Goal: Transaction & Acquisition: Book appointment/travel/reservation

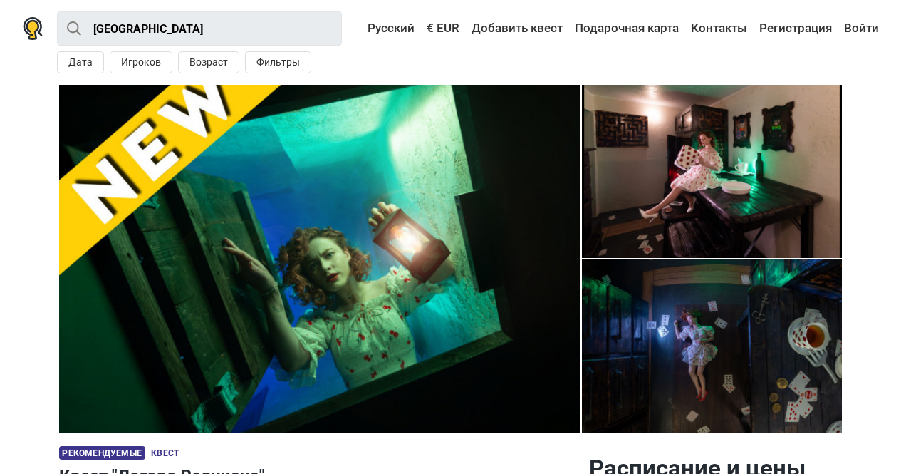
scroll to position [471, 0]
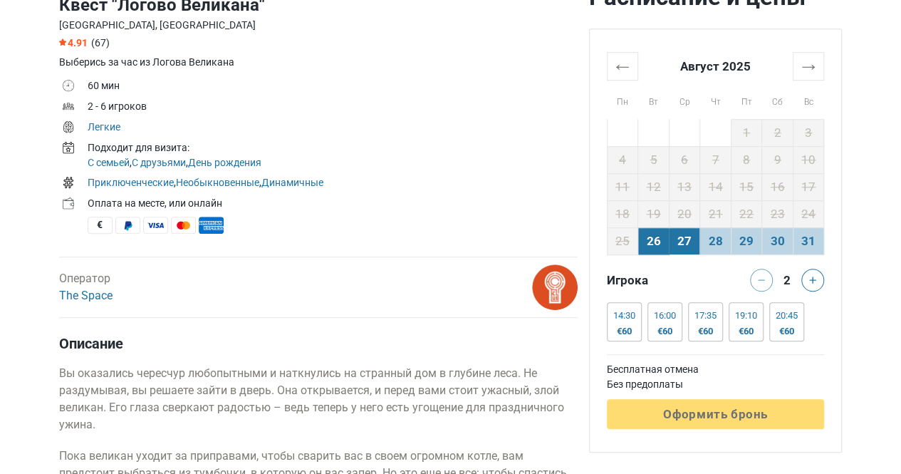
click at [674, 241] on td "27" at bounding box center [684, 240] width 31 height 27
click at [658, 242] on td "26" at bounding box center [654, 240] width 31 height 27
click at [681, 242] on td "27" at bounding box center [684, 240] width 31 height 27
click at [666, 236] on td "26" at bounding box center [654, 240] width 31 height 27
click at [620, 326] on div "€60" at bounding box center [625, 331] width 22 height 11
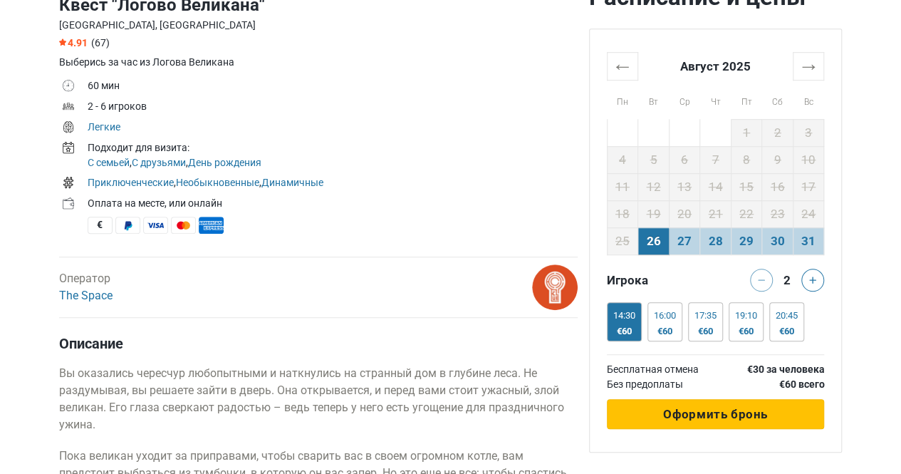
click at [730, 414] on span "Оформить бронь" at bounding box center [715, 414] width 105 height 14
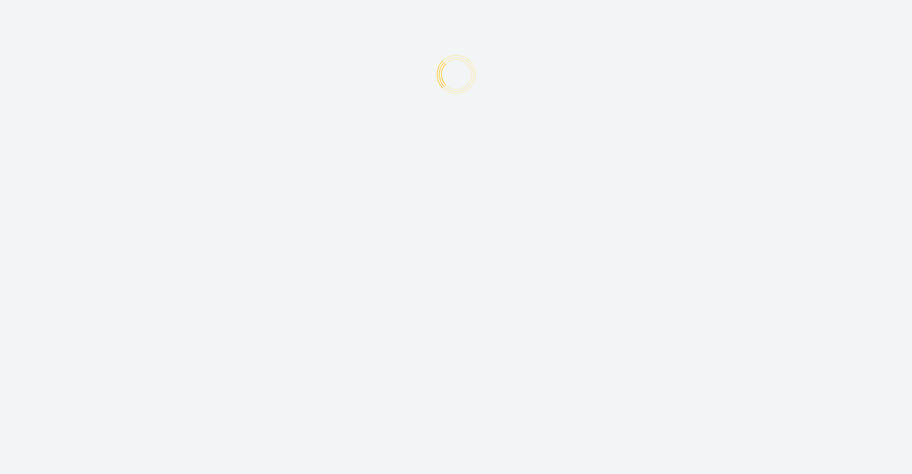
type input "+372"
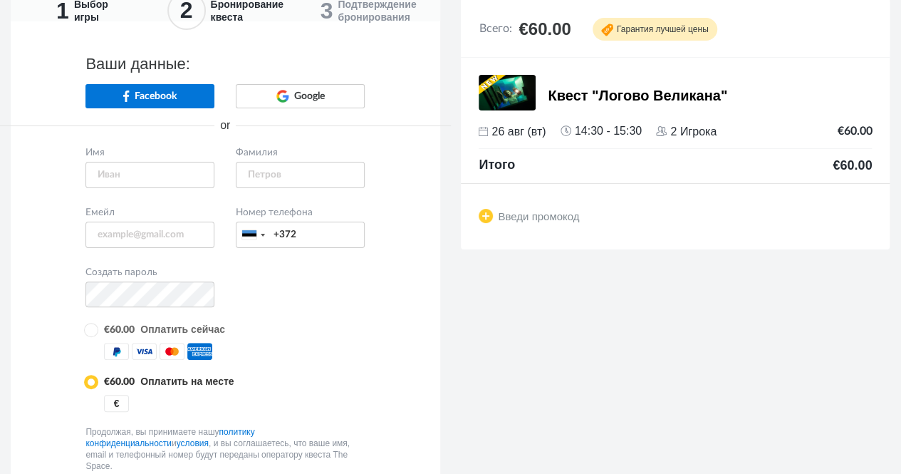
scroll to position [86, 0]
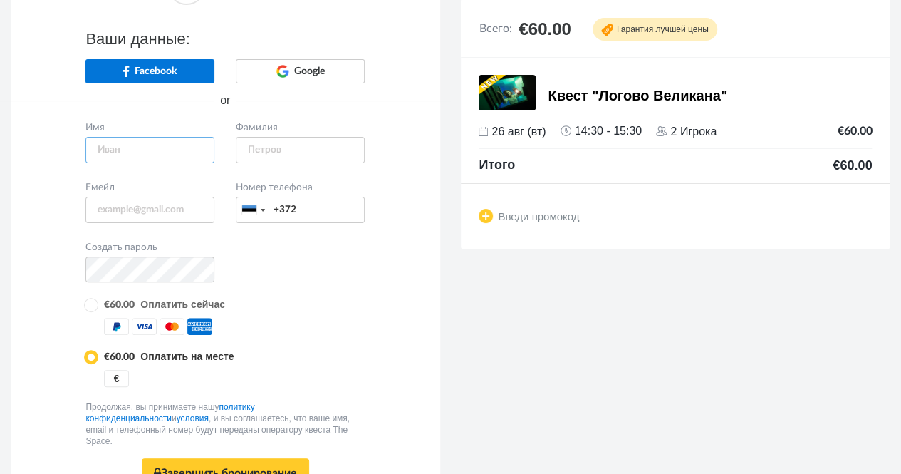
click at [148, 152] on input "text" at bounding box center [150, 150] width 129 height 26
type input "Anneli"
type input "Aguraiuja"
type input "[EMAIL_ADDRESS][DOMAIN_NAME]"
click at [288, 209] on input "0415442877" at bounding box center [300, 210] width 129 height 26
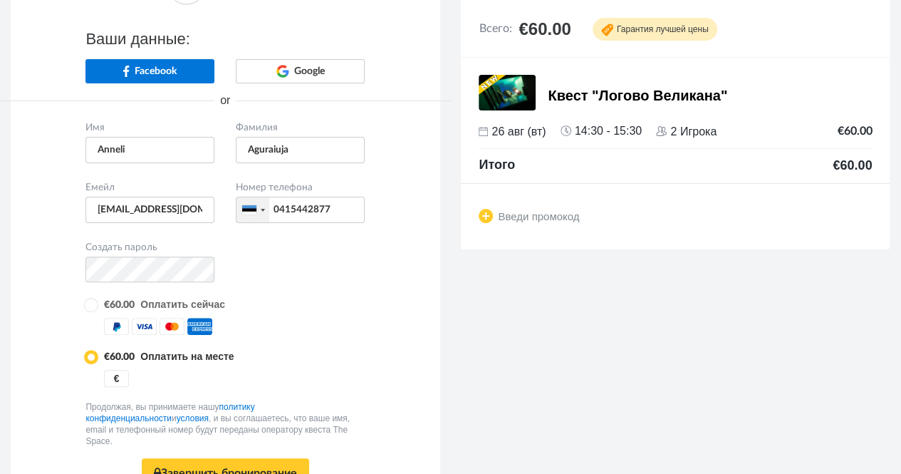
click at [259, 206] on div at bounding box center [253, 209] width 33 height 25
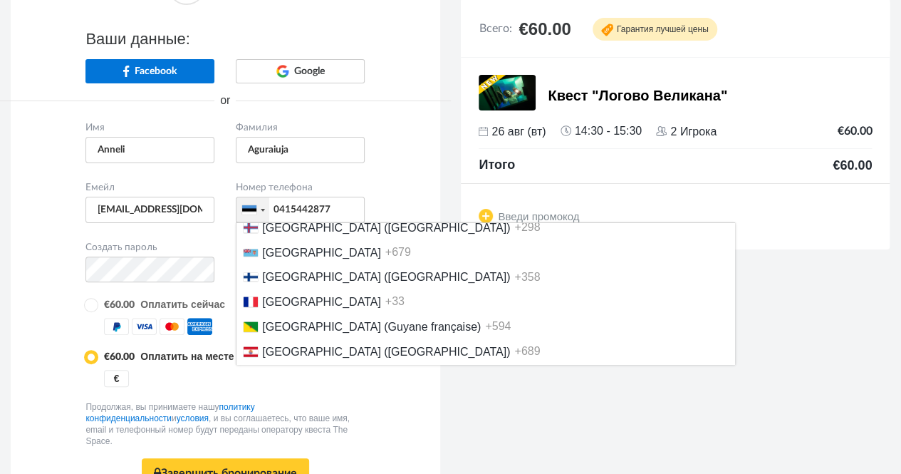
scroll to position [1745, 0]
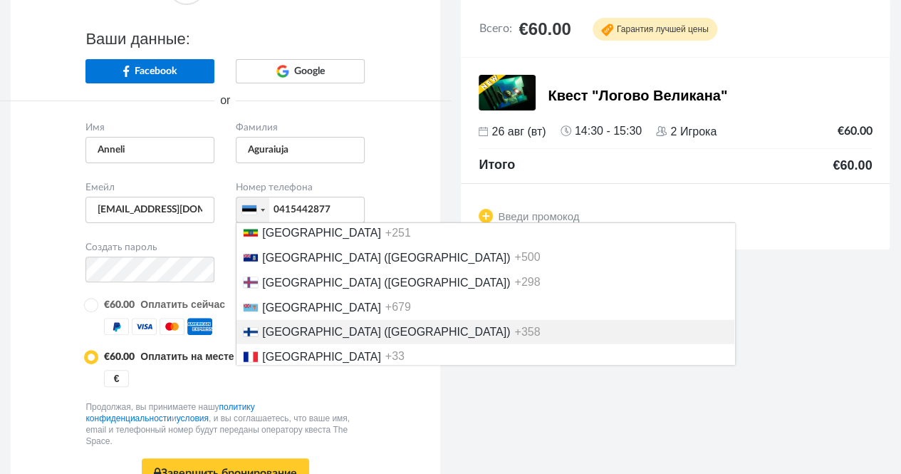
click at [313, 338] on span "Finland (Suomi)" at bounding box center [386, 332] width 248 height 12
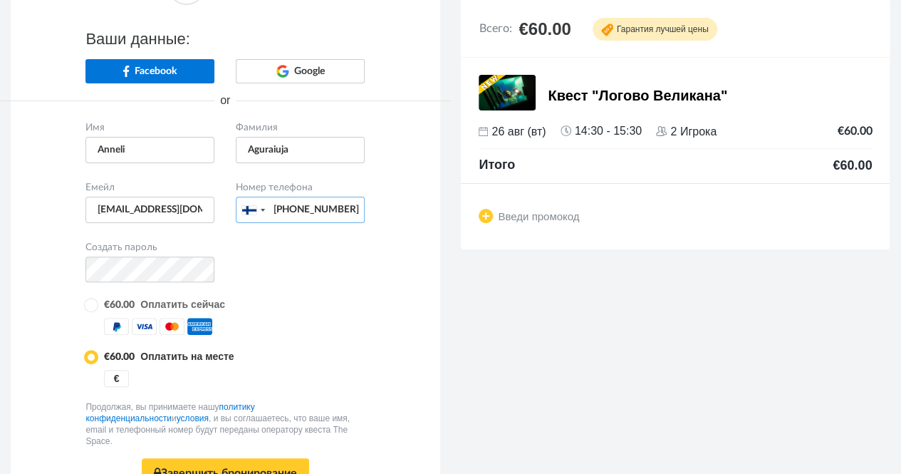
click at [304, 209] on input "+3580415442877" at bounding box center [300, 210] width 129 height 26
click at [303, 207] on input "+3580415442877" at bounding box center [300, 210] width 129 height 26
type input "+358415442877"
click at [383, 292] on div "Имя Anneli Фамилия Aguraiuja +1 +44" at bounding box center [225, 319] width 451 height 403
click at [91, 361] on input "radio" at bounding box center [90, 355] width 9 height 9
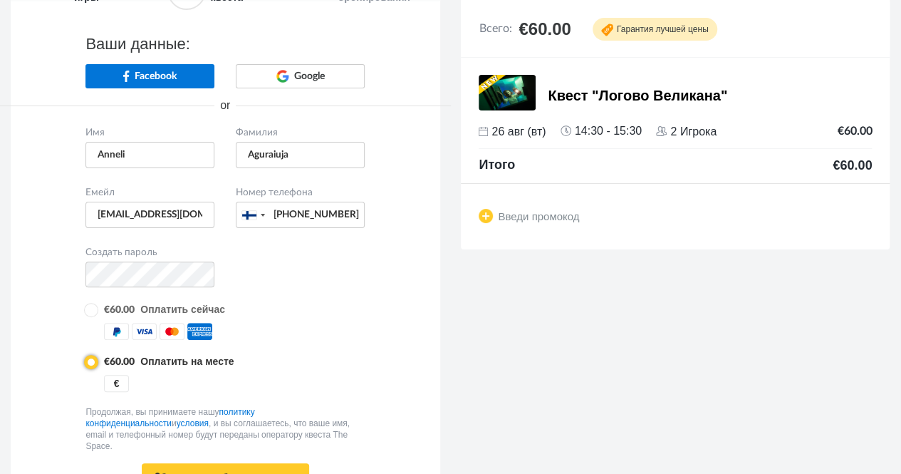
scroll to position [171, 0]
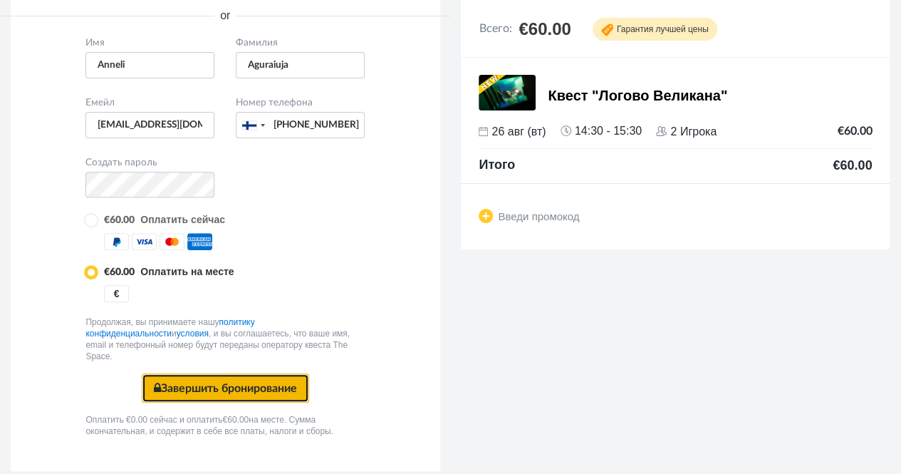
click at [262, 380] on button "Завершить бронирование Безопасная оплата" at bounding box center [225, 387] width 167 height 29
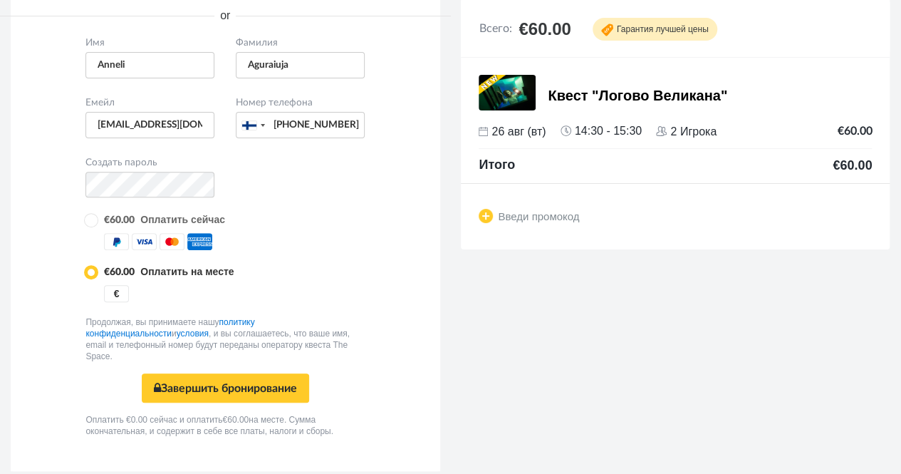
click at [435, 375] on div "Имя Anneli Фамилия Aguraiuja +1 +44" at bounding box center [225, 234] width 451 height 403
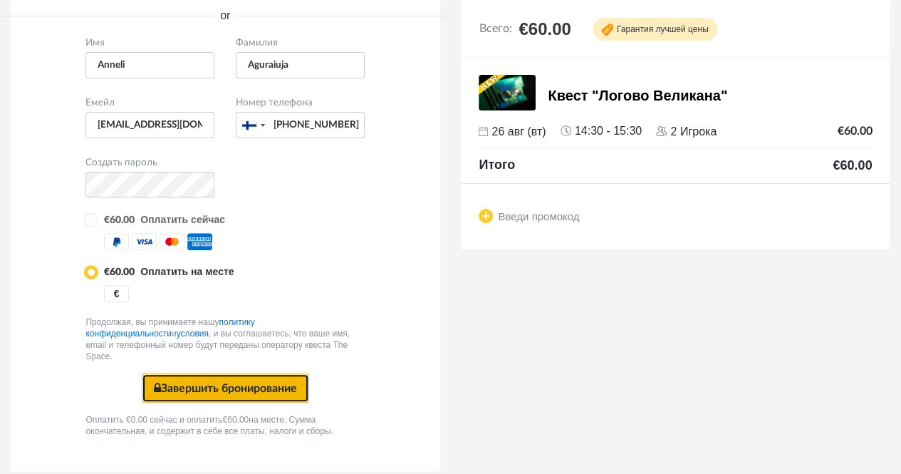
click at [249, 377] on button "Завершить бронирование Безопасная оплата" at bounding box center [225, 387] width 167 height 29
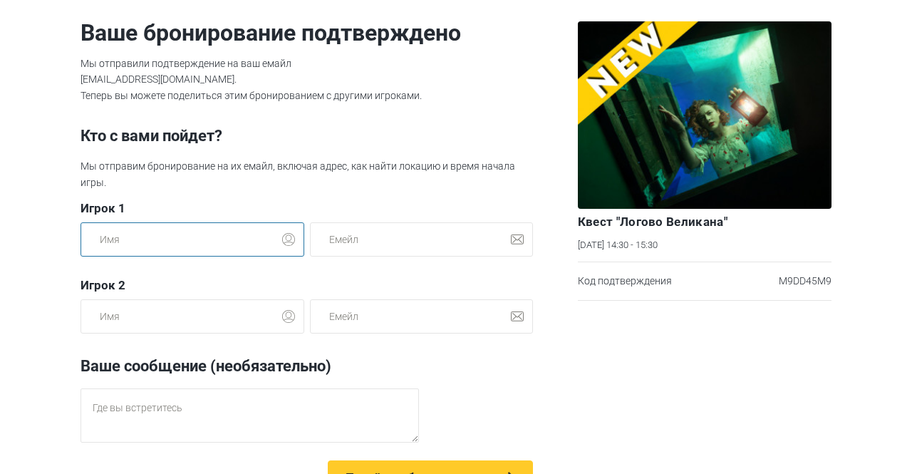
click at [248, 242] on input "text" at bounding box center [193, 239] width 224 height 34
click at [297, 199] on div "Ваше бронирование подтверждено Мы отправили подтверждение на ваш емайл anneli.a…" at bounding box center [307, 247] width 464 height 495
click at [0, 264] on section "Ваше бронирование подтверждено Мы отправили подтверждение на ваш емайл anneli.a…" at bounding box center [456, 237] width 912 height 474
click at [185, 239] on input "text" at bounding box center [193, 239] width 224 height 34
type input "Olga"
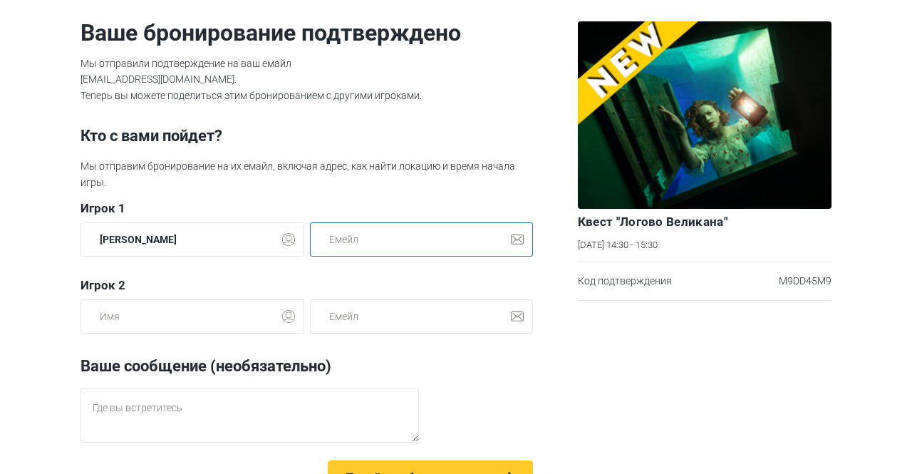
click at [365, 246] on input "email" at bounding box center [422, 239] width 224 height 34
paste input "olgakunnapuu@hotmail.co.uk"
type input "olgakunnapuu@hotmail.co.uk"
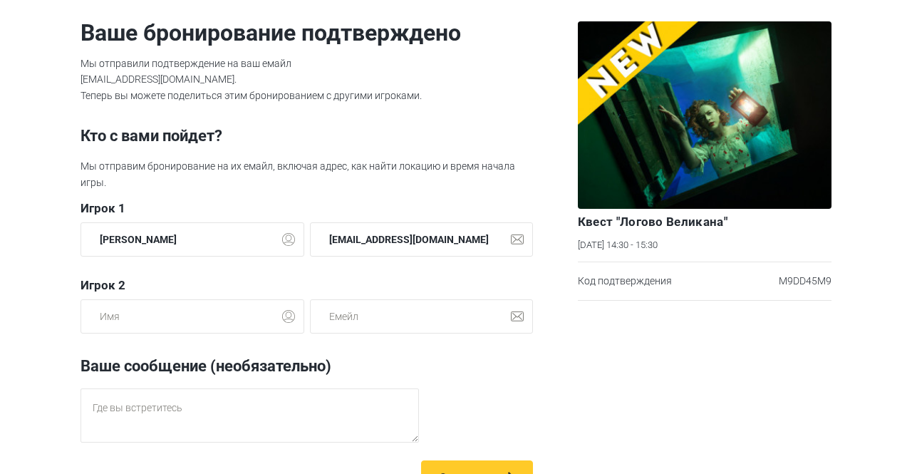
click at [763, 420] on div "Квест "Логово Великана" вт, 26 Августа, 14:30 - 15:30 Код подтверждения M9DD45M9" at bounding box center [704, 247] width 265 height 495
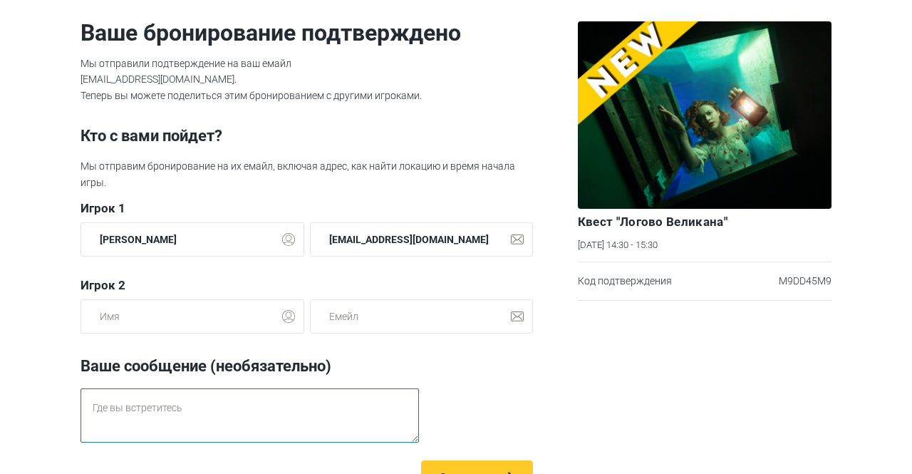
click at [249, 411] on textarea at bounding box center [250, 415] width 338 height 54
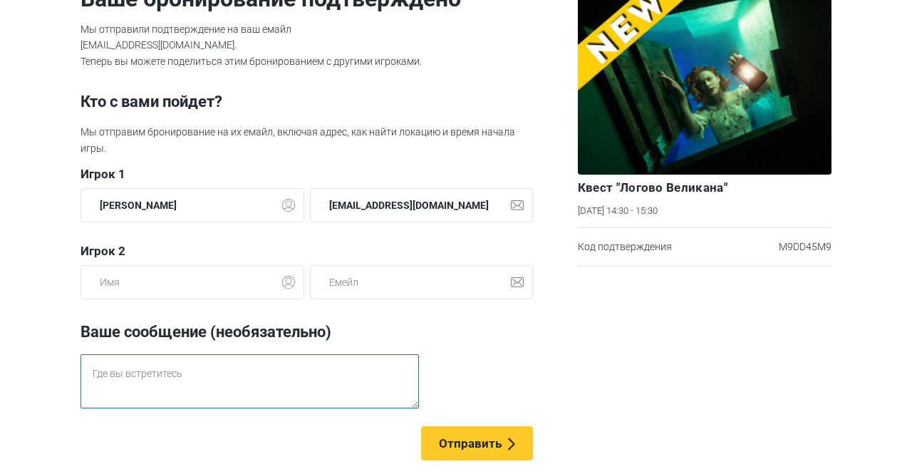
scroll to position [41, 0]
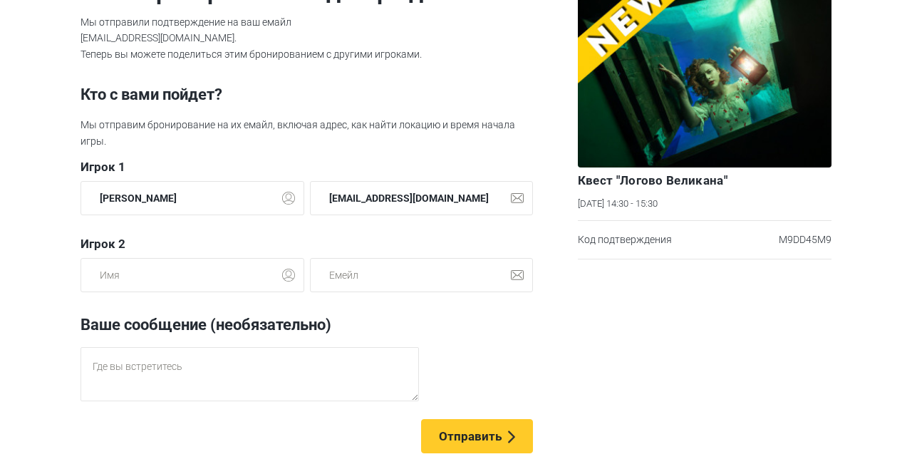
click at [772, 240] on div "Код подтверждения M9DD45M9" at bounding box center [705, 239] width 254 height 39
click at [459, 433] on span "Отправить" at bounding box center [470, 436] width 63 height 14
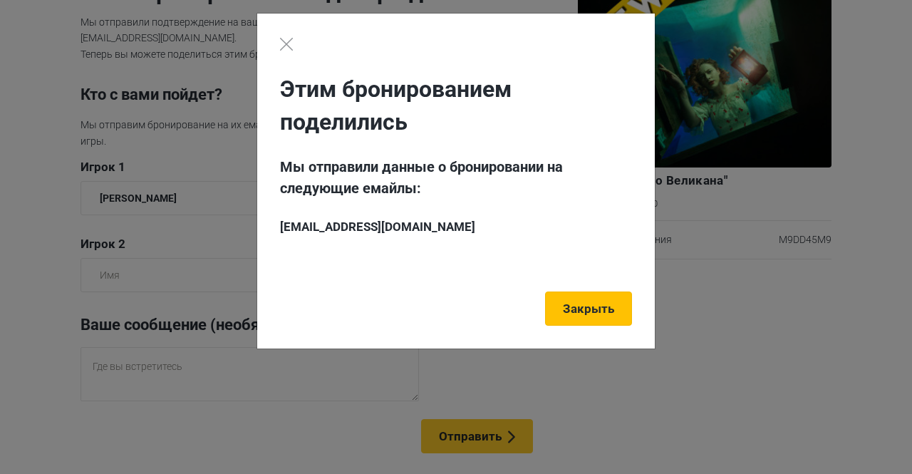
click at [600, 293] on link "Закрыть" at bounding box center [588, 308] width 87 height 34
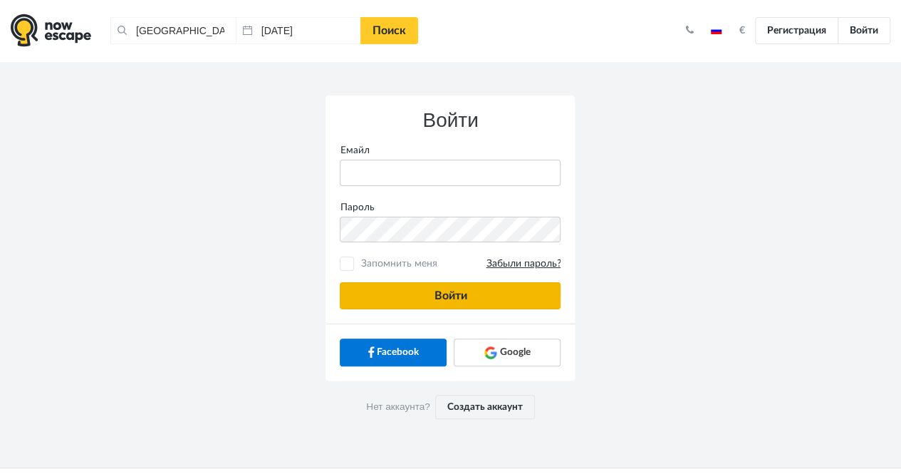
type input "anneli.aguraiuja@gmail.com"
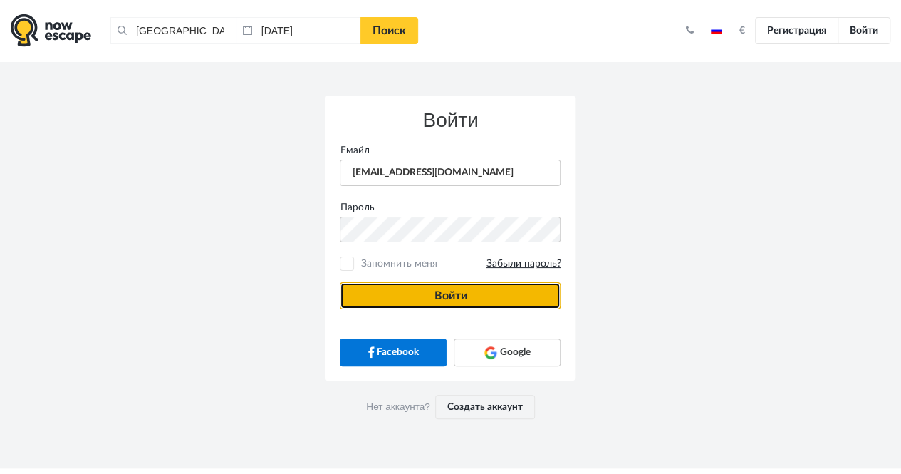
click at [520, 290] on button "Войти" at bounding box center [450, 295] width 221 height 27
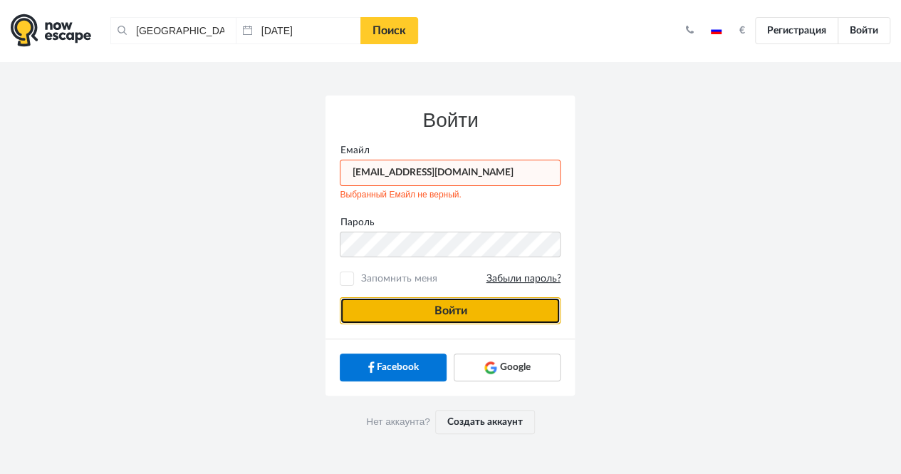
click at [464, 317] on button "Войти" at bounding box center [450, 310] width 221 height 27
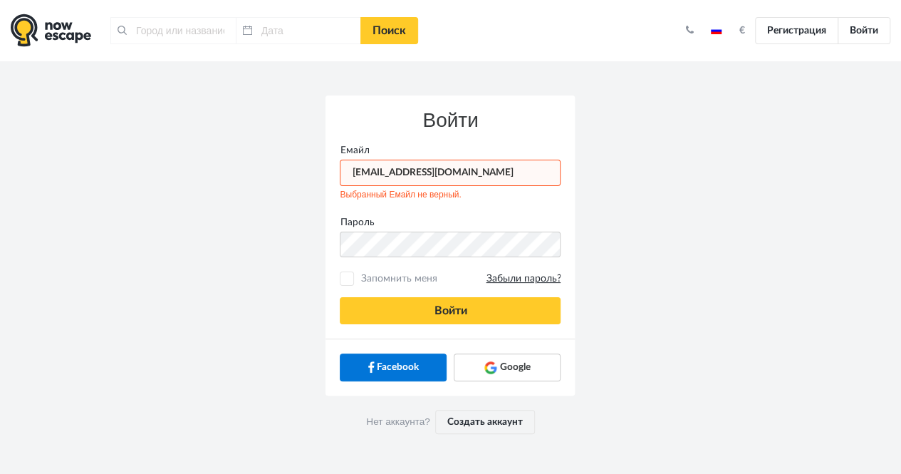
type input "[GEOGRAPHIC_DATA], [GEOGRAPHIC_DATA]"
type input "[DATE]"
click at [832, 267] on div "Войти [GEOGRAPHIC_DATA] [EMAIL_ADDRESS][DOMAIN_NAME] Выбранный Емайл не верный.…" at bounding box center [451, 271] width 812 height 421
click at [865, 21] on link "Войти" at bounding box center [864, 30] width 53 height 27
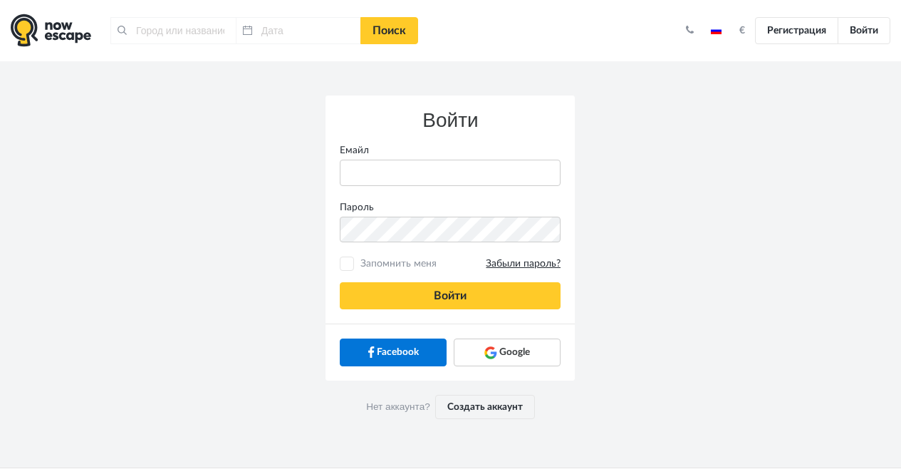
type input "[GEOGRAPHIC_DATA], [GEOGRAPHIC_DATA]"
type input "[DATE]"
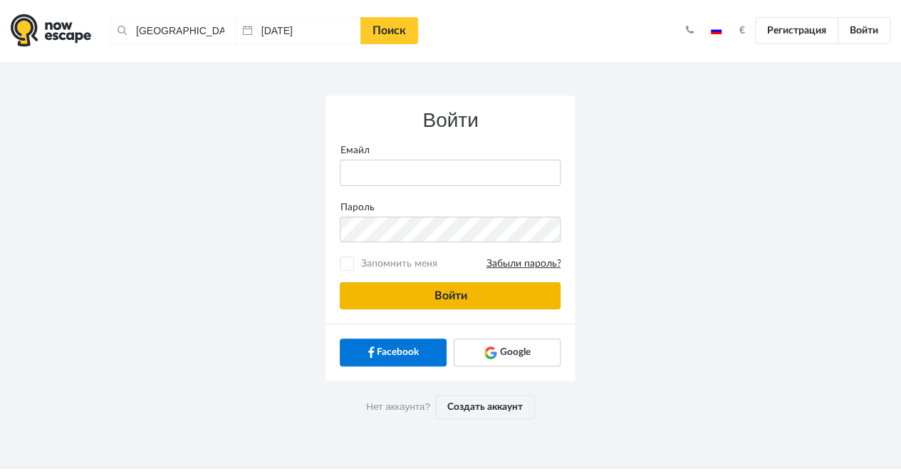
type input "[EMAIL_ADDRESS][DOMAIN_NAME]"
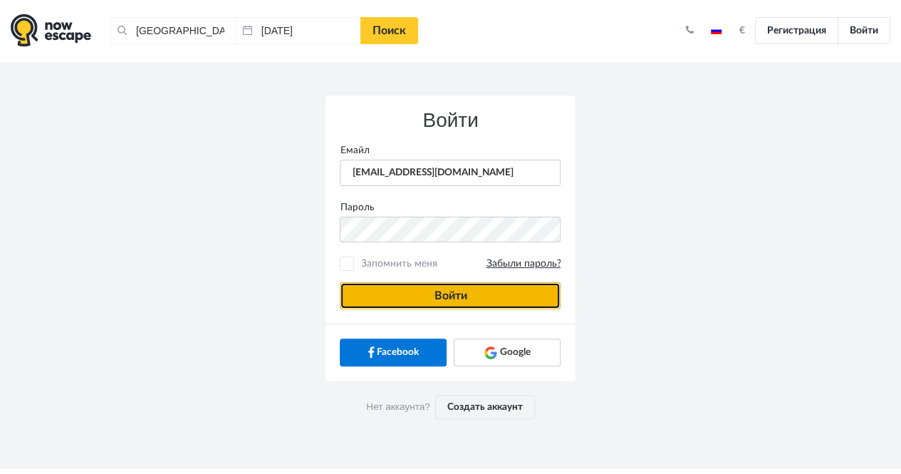
click at [524, 299] on button "Войти" at bounding box center [450, 295] width 221 height 27
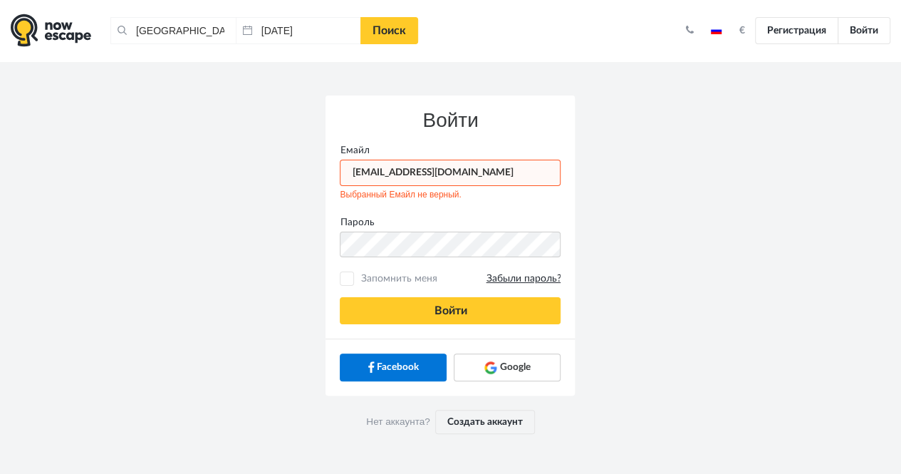
click at [505, 172] on input "[EMAIL_ADDRESS][DOMAIN_NAME]" at bounding box center [450, 173] width 221 height 26
click at [694, 87] on div "Войти Емайл anneli.aguraiuja@gmail.com Выбранный Емайл не верный. Пароль Запомн…" at bounding box center [451, 271] width 812 height 421
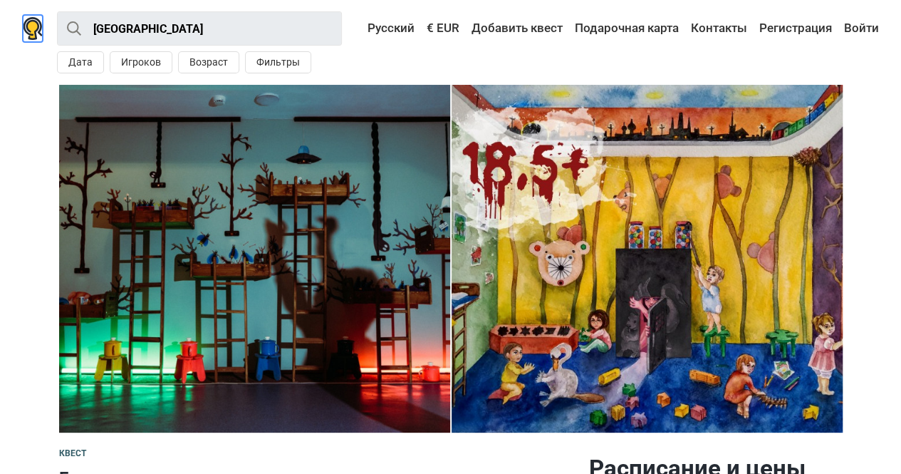
click at [27, 22] on img at bounding box center [33, 28] width 20 height 23
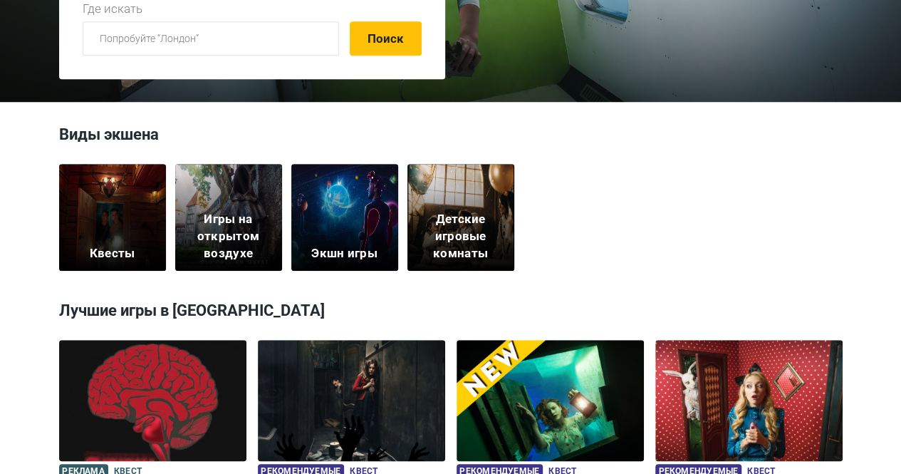
scroll to position [433, 0]
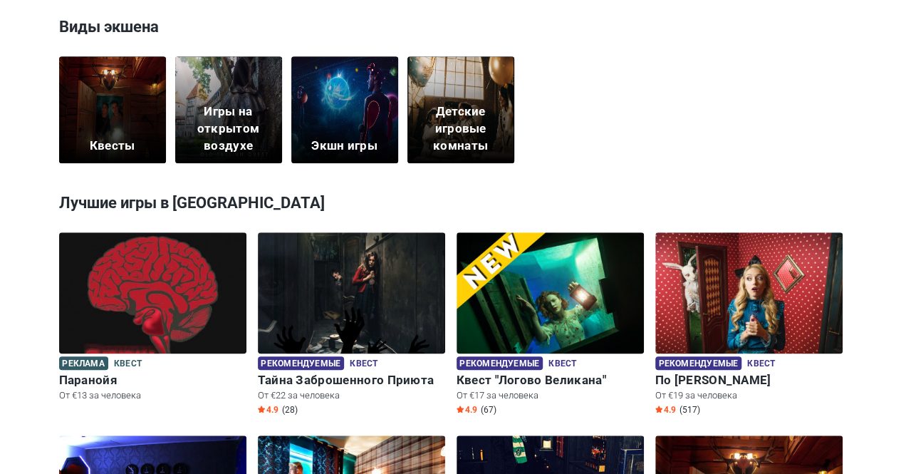
click at [108, 124] on div "Квесты" at bounding box center [112, 109] width 107 height 107
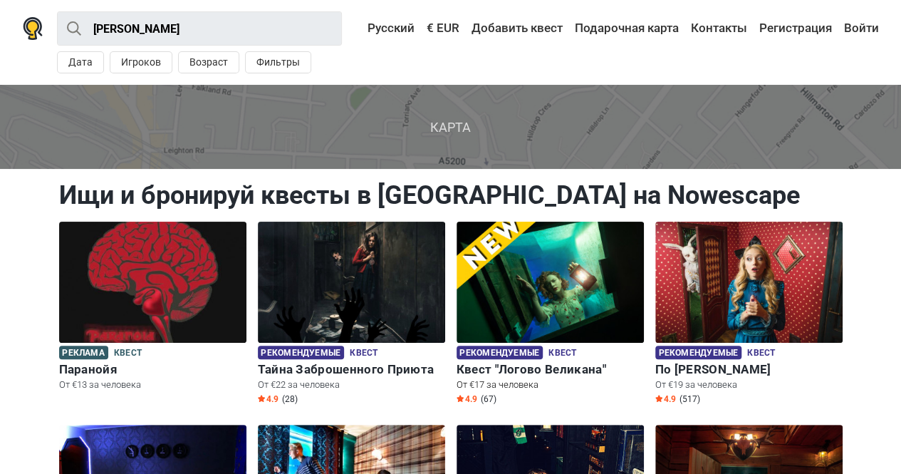
click at [599, 310] on img at bounding box center [550, 282] width 187 height 121
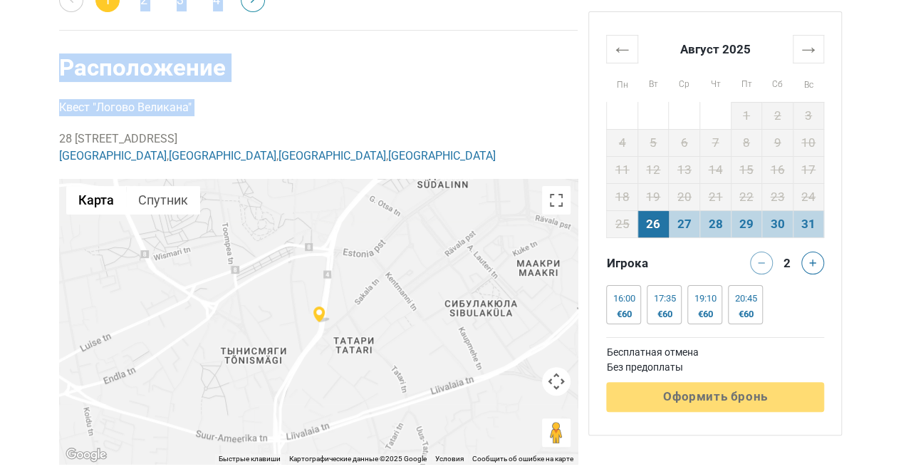
scroll to position [2783, 0]
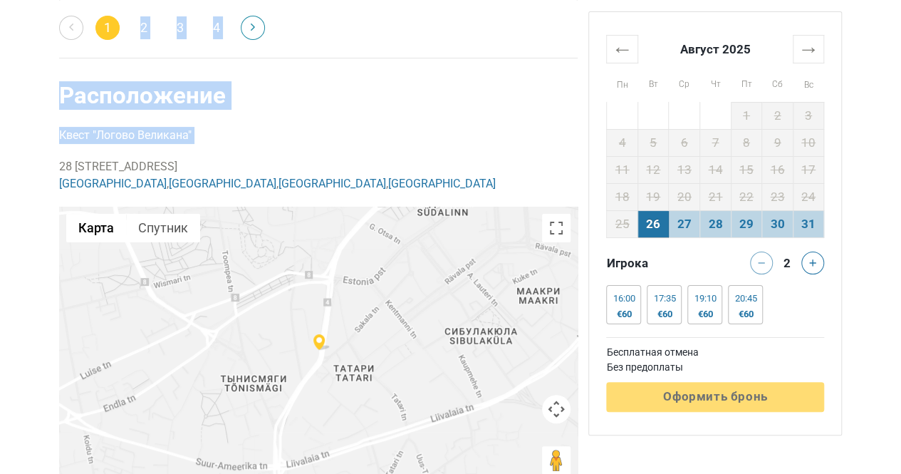
copy p "28 Pärnu maantee"
drag, startPoint x: 58, startPoint y: 5, endPoint x: 150, endPoint y: 160, distance: 180.5
click at [150, 160] on p "28 [GEOGRAPHIC_DATA], [GEOGRAPHIC_DATA] [GEOGRAPHIC_DATA] , [GEOGRAPHIC_DATA] ,…" at bounding box center [318, 175] width 519 height 34
click at [393, 244] on div at bounding box center [318, 349] width 519 height 285
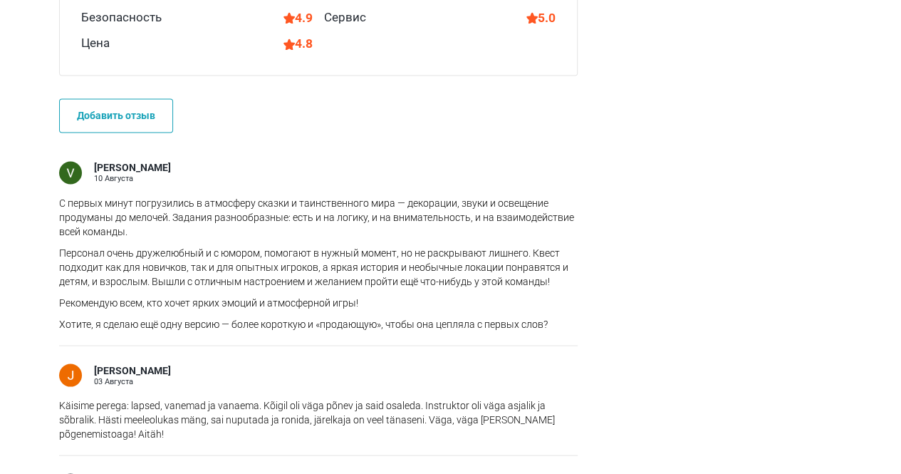
scroll to position [0, 0]
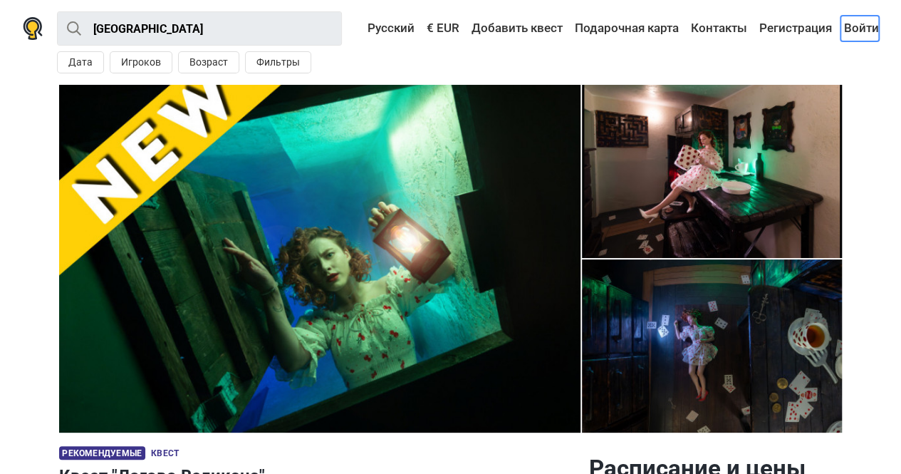
click at [858, 21] on link "Войти" at bounding box center [860, 29] width 38 height 26
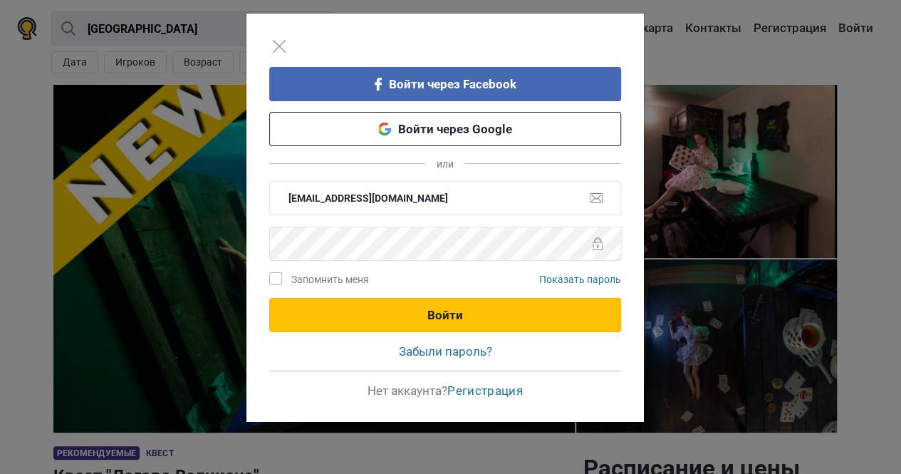
click at [459, 316] on button "Войти" at bounding box center [445, 315] width 352 height 34
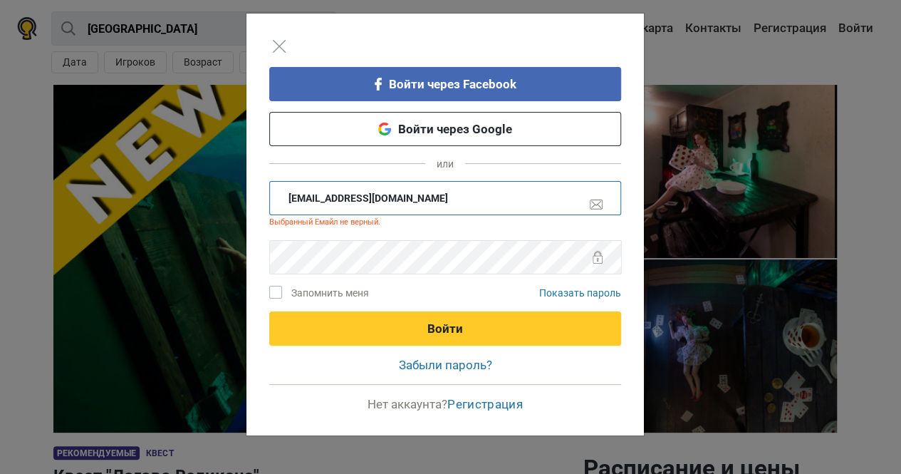
click at [289, 202] on input "[EMAIL_ADDRESS][DOMAIN_NAME]" at bounding box center [445, 198] width 352 height 34
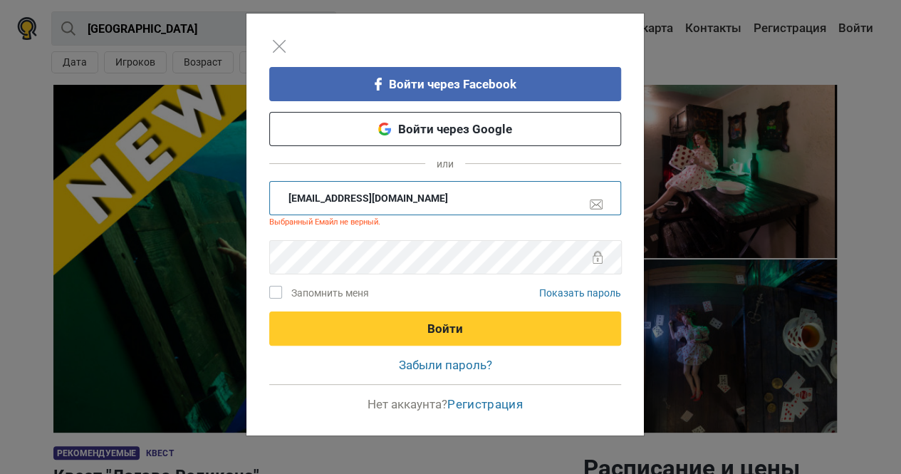
click at [289, 202] on input "[EMAIL_ADDRESS][DOMAIN_NAME]" at bounding box center [445, 198] width 352 height 34
type input "[EMAIL_ADDRESS][DOMAIN_NAME]"
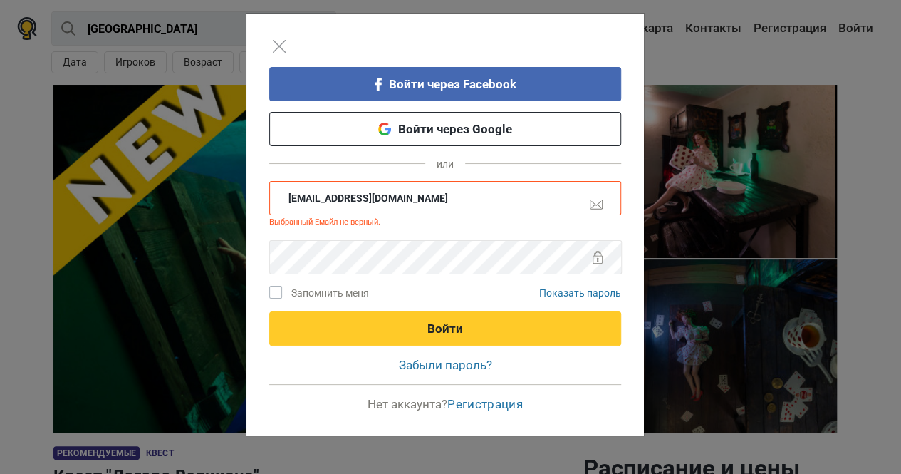
click at [391, 166] on div "Войти через Facebook Войти через Google или [EMAIL_ADDRESS][DOMAIN_NAME] Выбран…" at bounding box center [446, 225] width 398 height 422
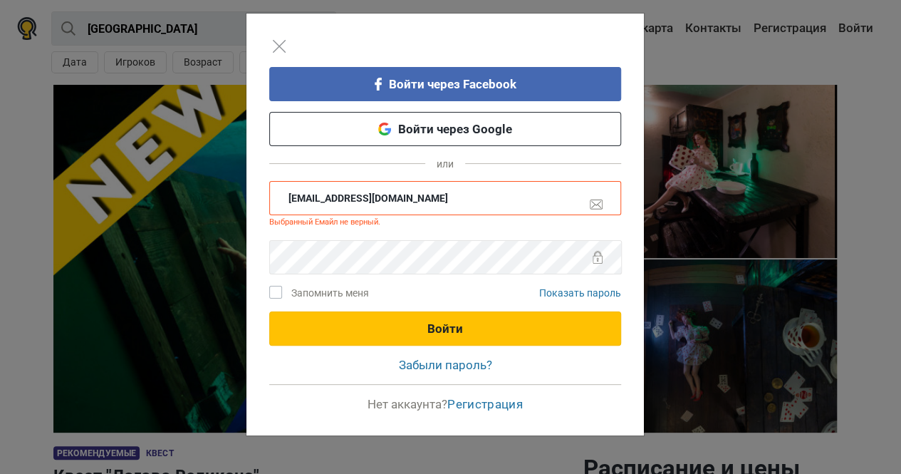
click at [463, 330] on button "Войти" at bounding box center [445, 328] width 352 height 34
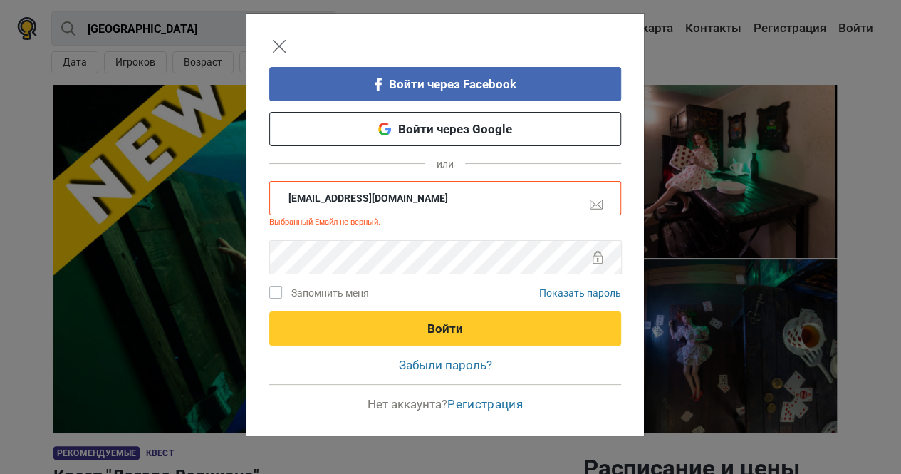
click at [284, 47] on img "Close" at bounding box center [279, 46] width 13 height 13
